Goal: Task Accomplishment & Management: Manage account settings

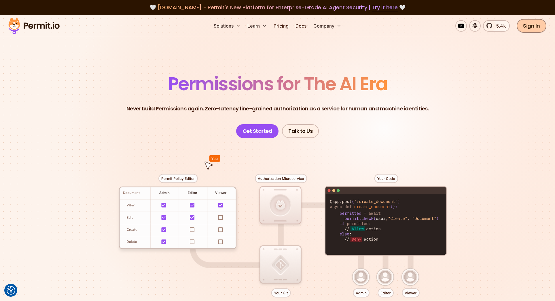
click at [527, 27] on link "Sign In" at bounding box center [531, 26] width 30 height 14
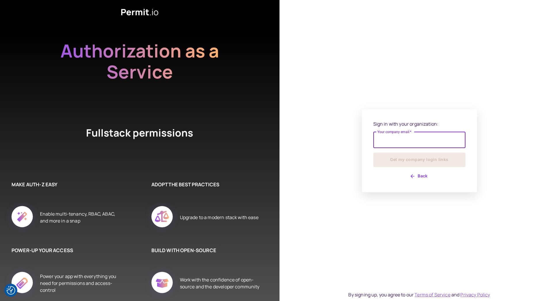
click at [386, 140] on input "Your company email   *" at bounding box center [419, 140] width 92 height 16
type input "**********"
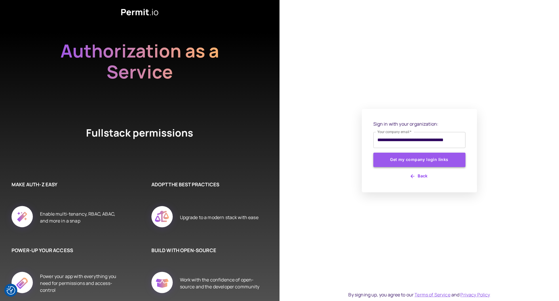
click at [407, 159] on button "Get my company login links" at bounding box center [419, 160] width 92 height 14
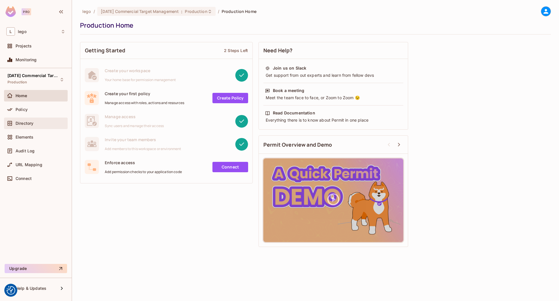
click at [33, 119] on div "Directory" at bounding box center [36, 124] width 64 height 12
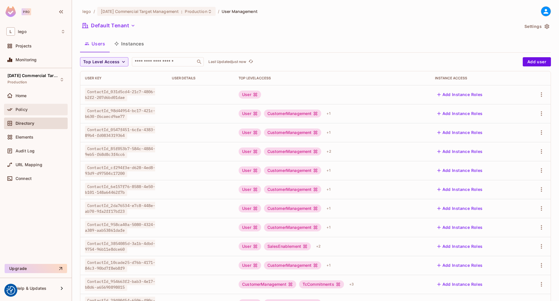
click at [39, 107] on div "Policy" at bounding box center [35, 109] width 59 height 7
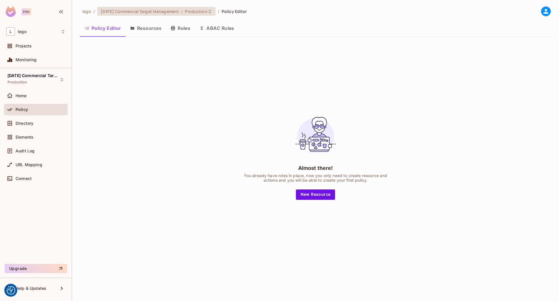
click at [139, 10] on span "04.02.01 Commercial Target Management" at bounding box center [140, 11] width 78 height 5
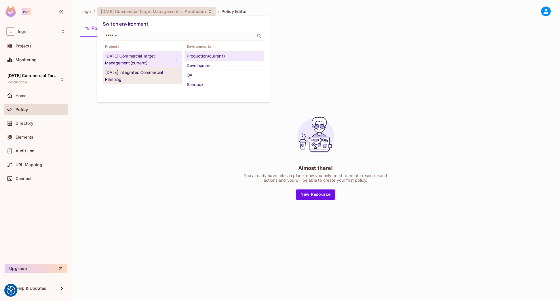
click at [136, 75] on div "04.02.01 Integrated Commercial Planning" at bounding box center [142, 76] width 75 height 14
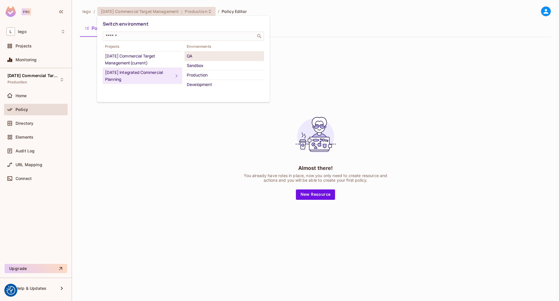
click at [207, 59] on div "QA" at bounding box center [224, 56] width 75 height 7
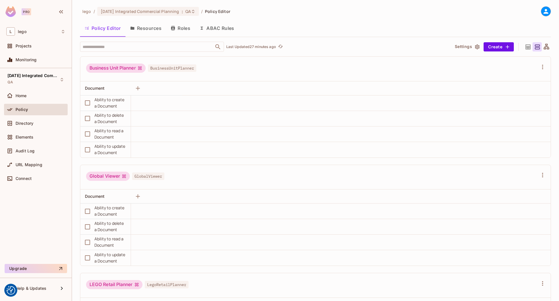
click at [184, 28] on button "Roles" at bounding box center [180, 28] width 29 height 14
